Goal: Navigation & Orientation: Find specific page/section

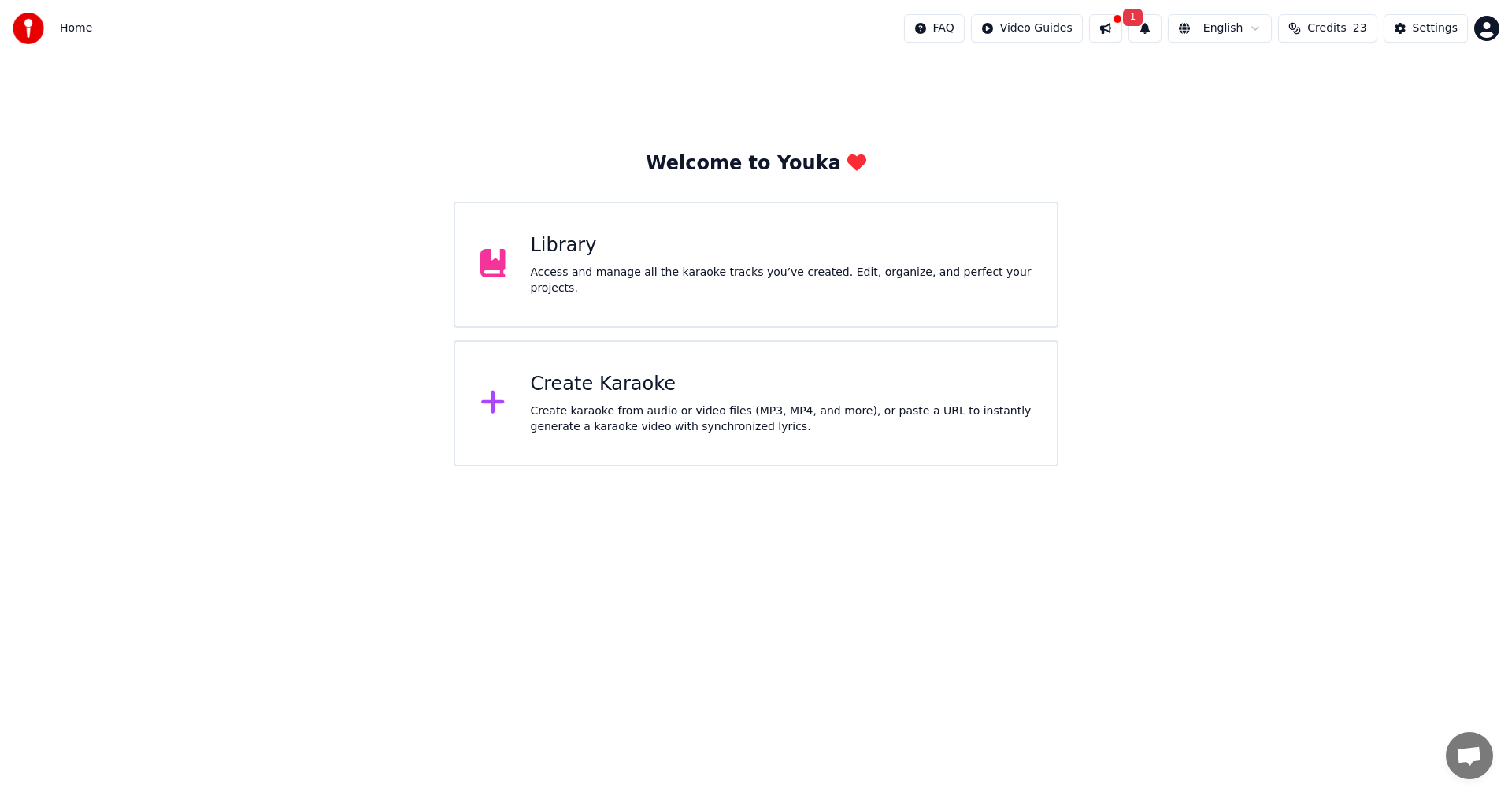
click at [581, 411] on div "Create karaoke from audio or video files (MP3, MP4, and more), or paste a URL t…" at bounding box center [782, 419] width 501 height 31
click at [656, 259] on div "Library" at bounding box center [782, 245] width 501 height 25
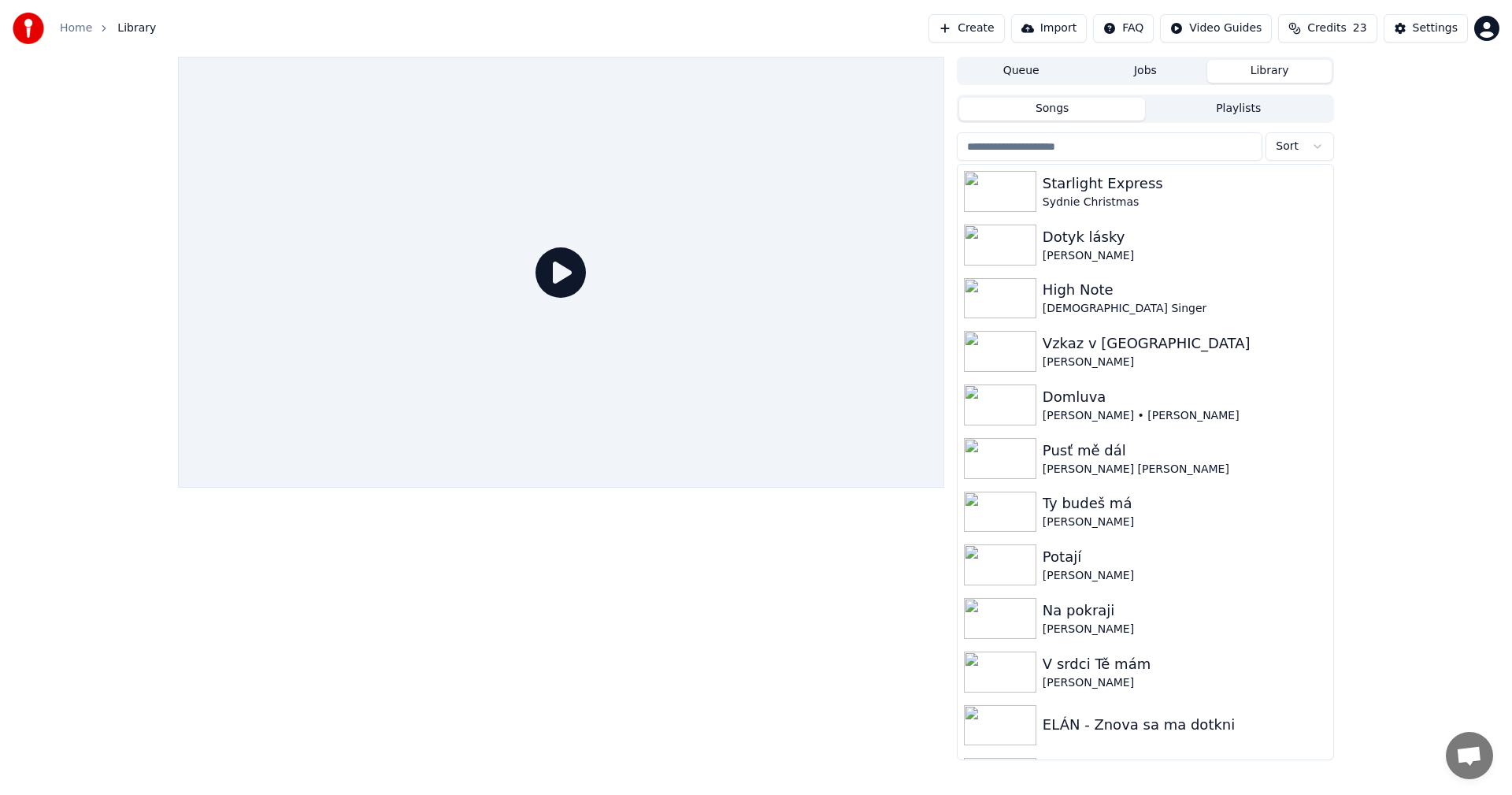
click at [1222, 121] on div "Songs Playlists" at bounding box center [1146, 108] width 377 height 28
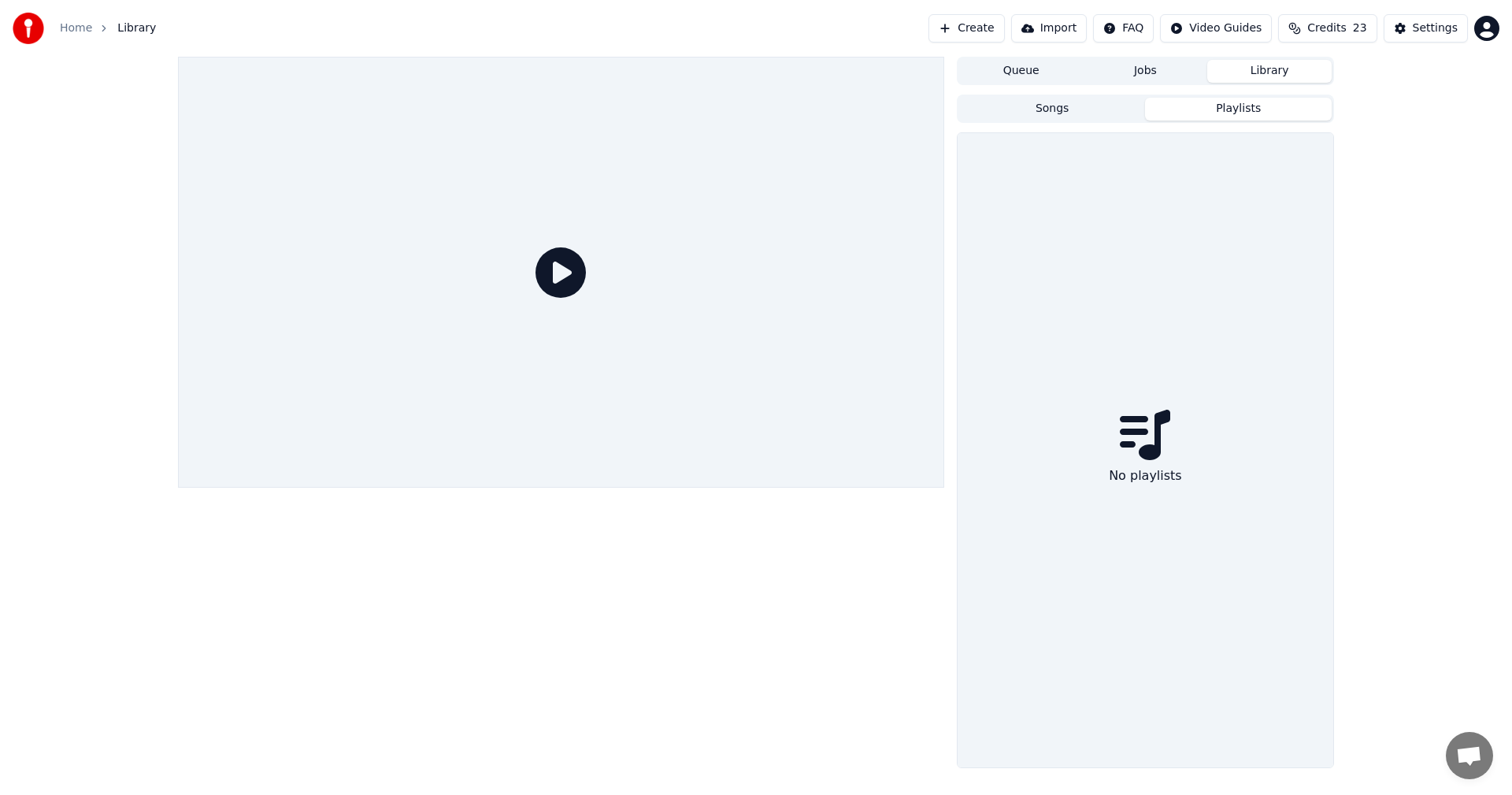
click at [1222, 116] on button "Playlists" at bounding box center [1239, 109] width 187 height 23
click at [1102, 115] on button "Songs" at bounding box center [1053, 109] width 187 height 23
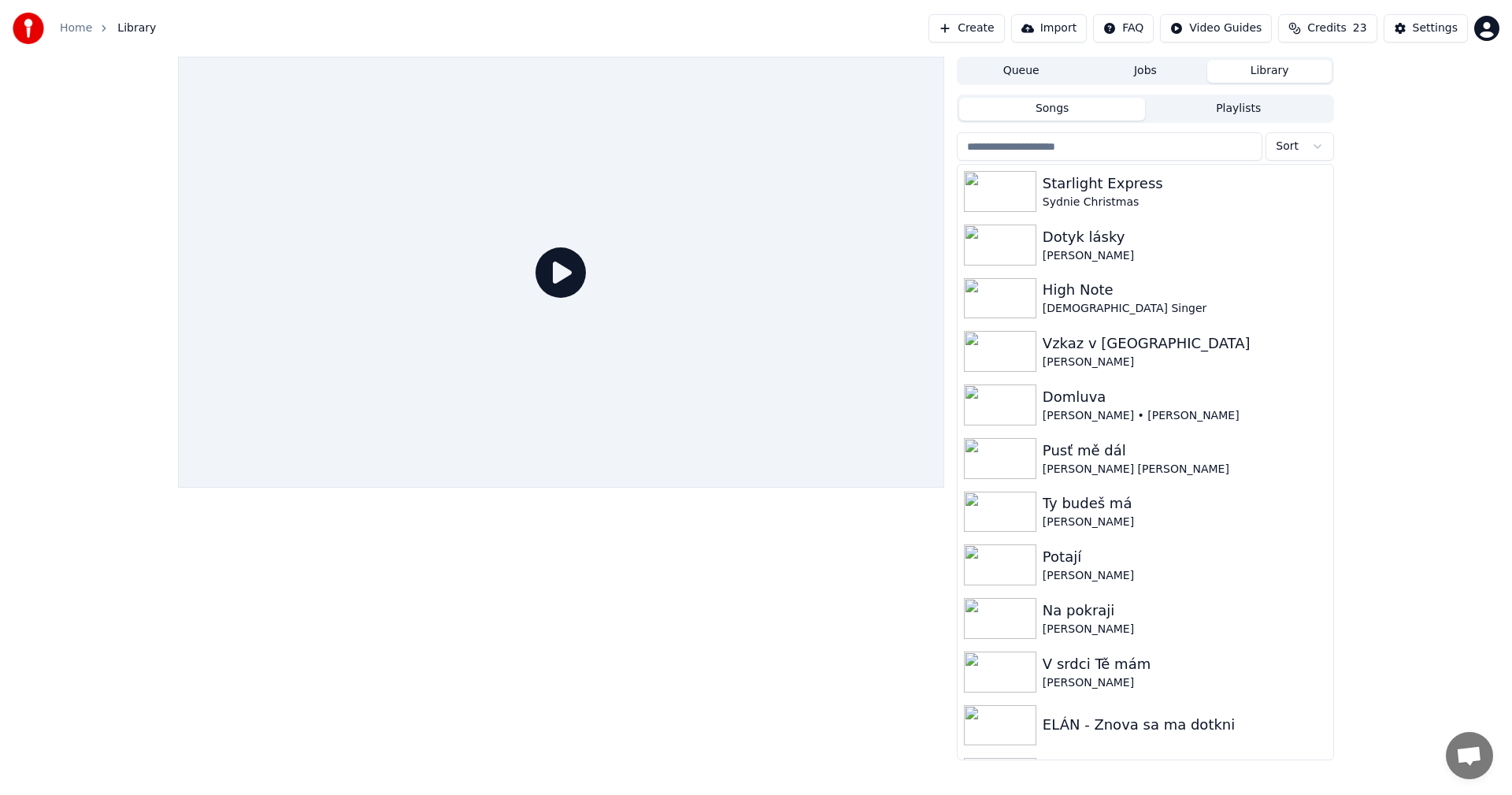
click at [1136, 75] on button "Jobs" at bounding box center [1146, 72] width 124 height 23
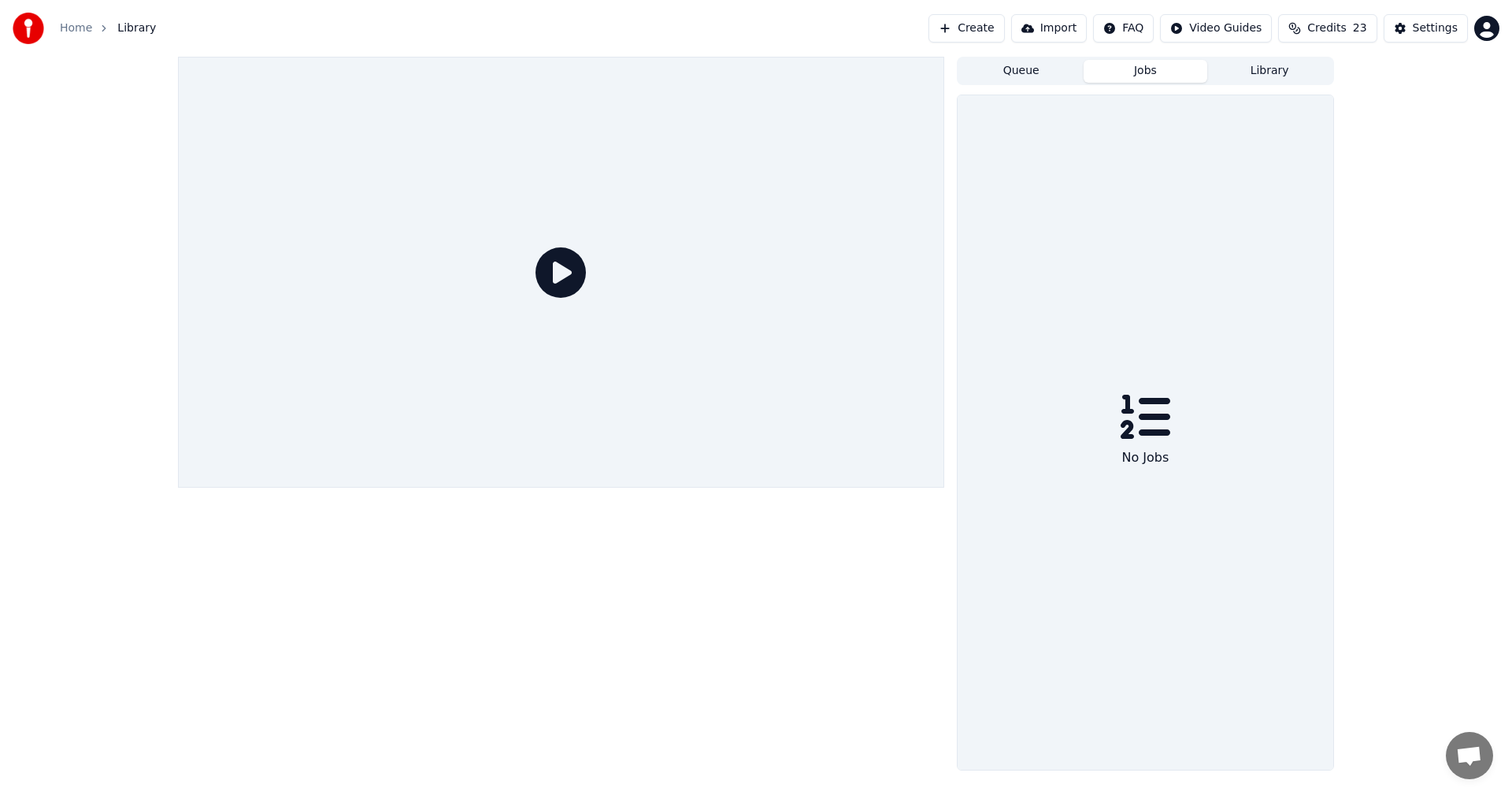
click at [1056, 68] on button "Queue" at bounding box center [1021, 72] width 124 height 23
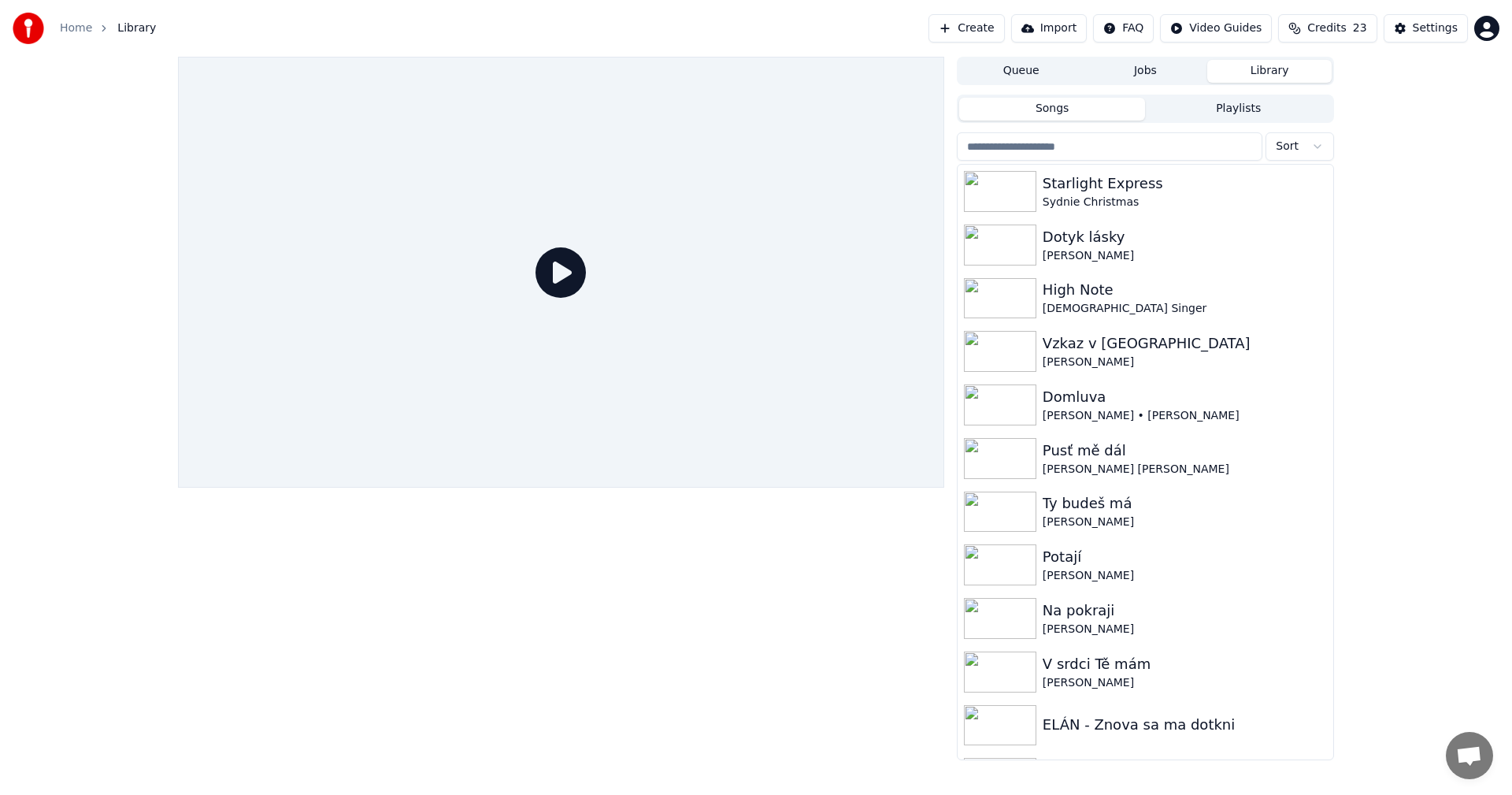
click at [1305, 72] on button "Library" at bounding box center [1269, 72] width 124 height 23
